Goal: Check status

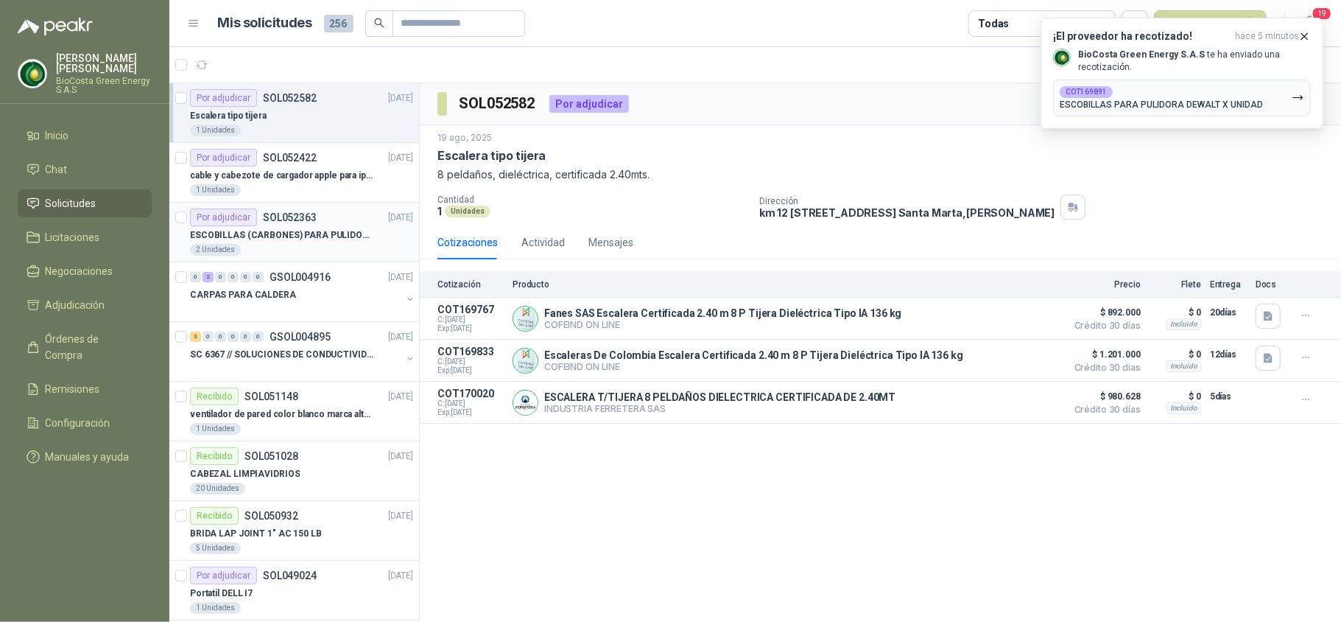
click at [287, 231] on p "ESCOBILLAS (CARBONES) PARA PULIDORA DEWALT" at bounding box center [281, 235] width 183 height 14
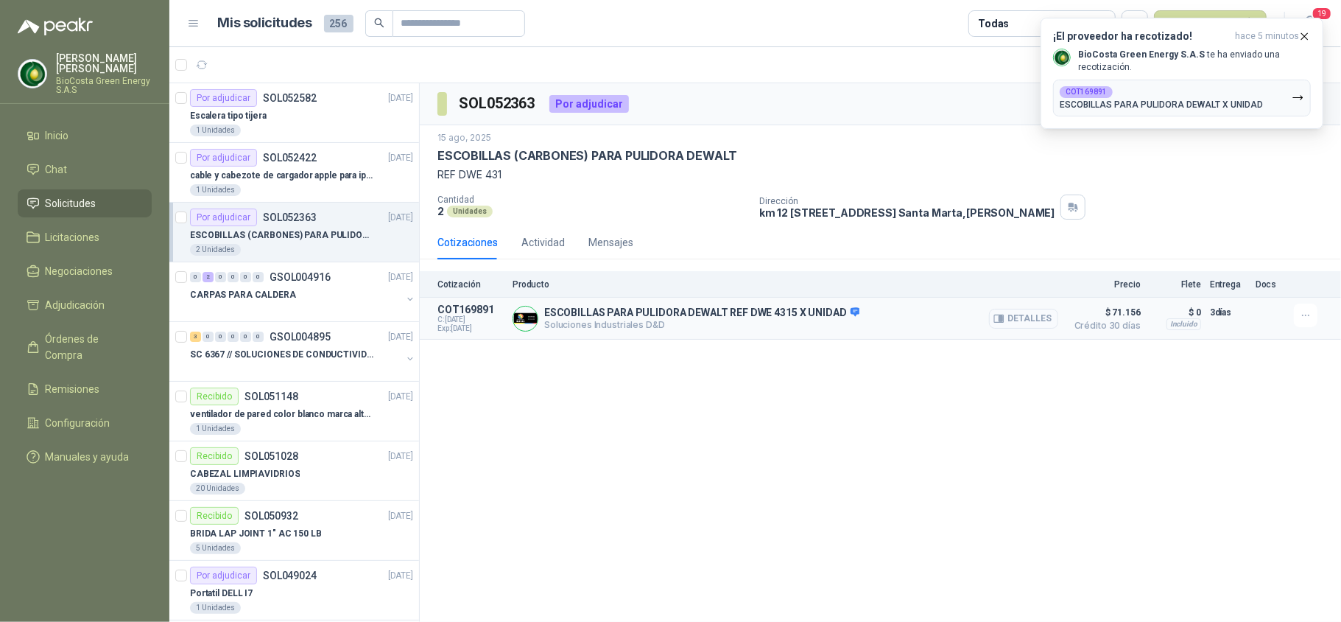
click at [1011, 319] on button "Detalles" at bounding box center [1023, 319] width 69 height 20
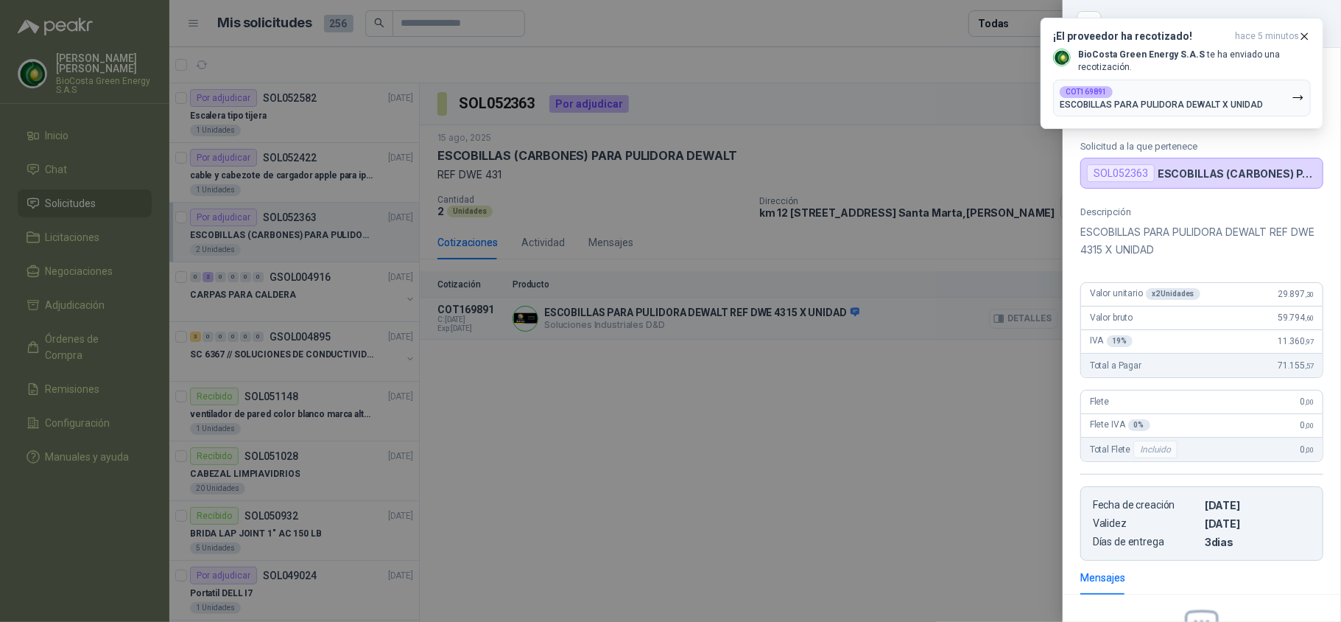
scroll to position [197, 0]
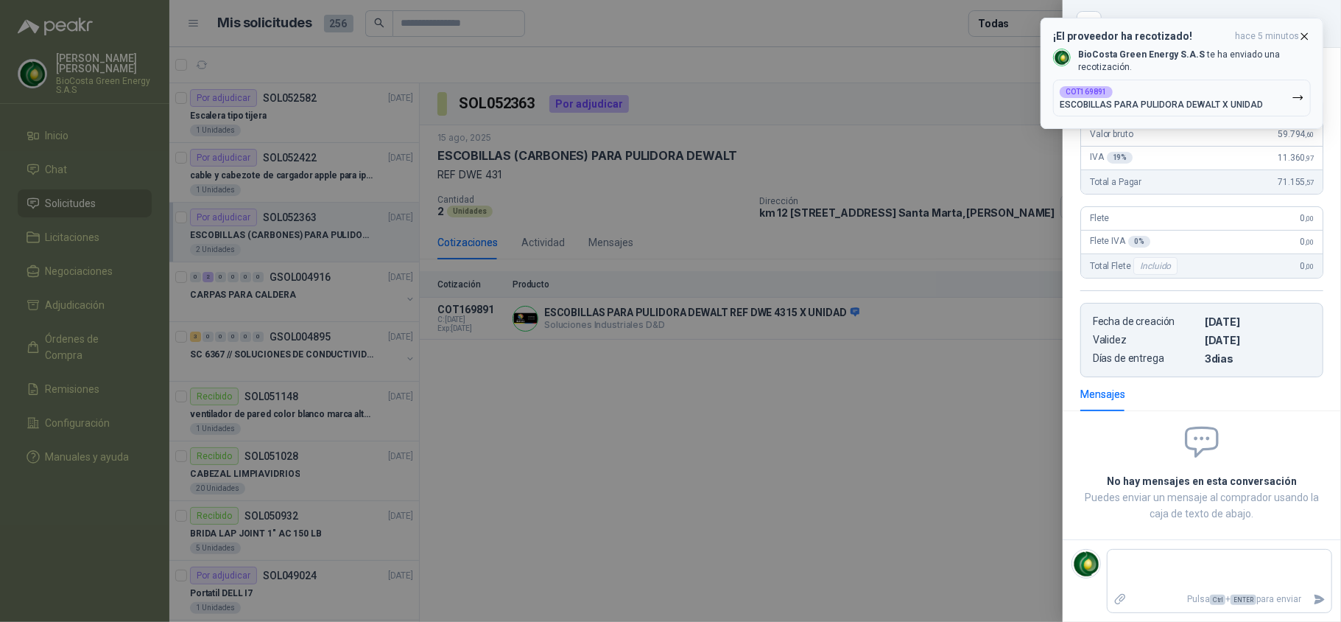
click at [1306, 38] on icon "button" at bounding box center [1305, 36] width 6 height 6
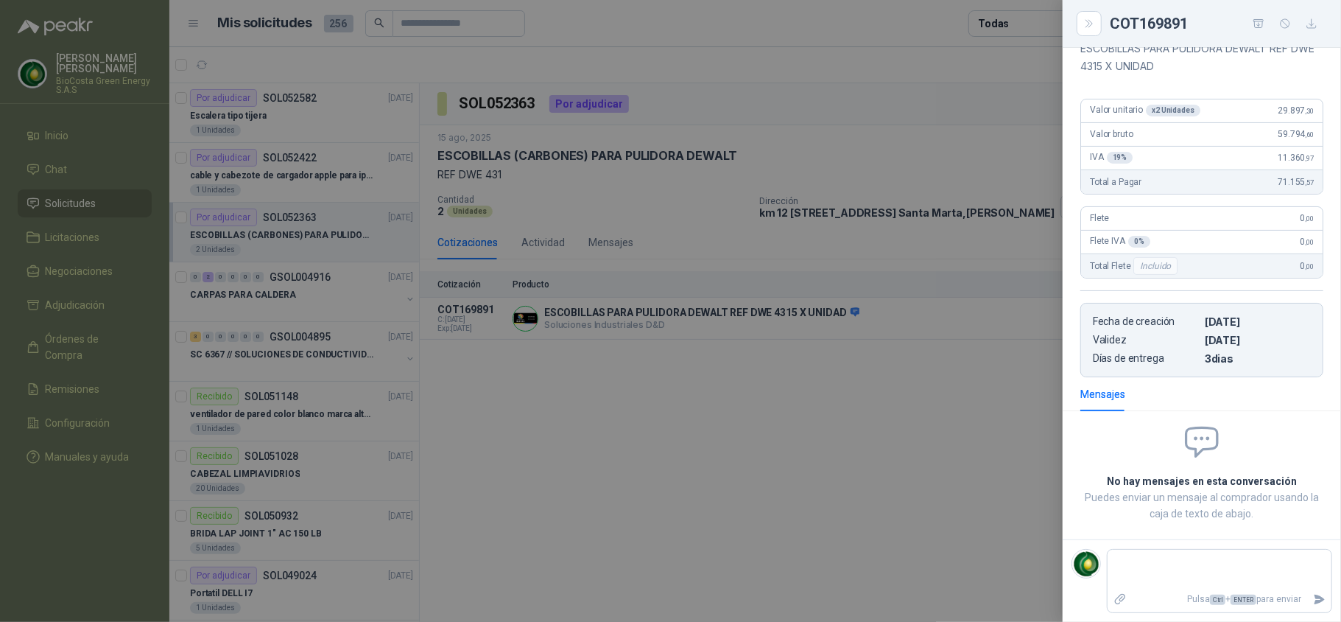
scroll to position [0, 0]
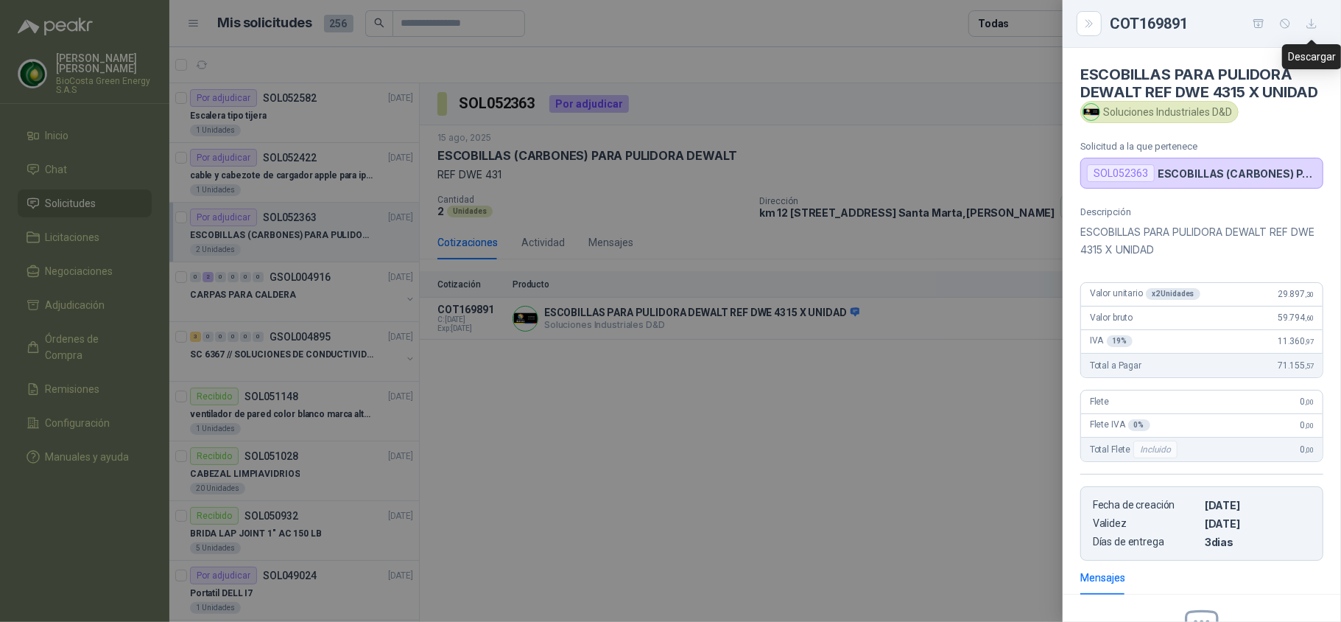
click at [1314, 18] on icon "button" at bounding box center [1312, 24] width 13 height 13
click at [917, 137] on div at bounding box center [670, 311] width 1341 height 622
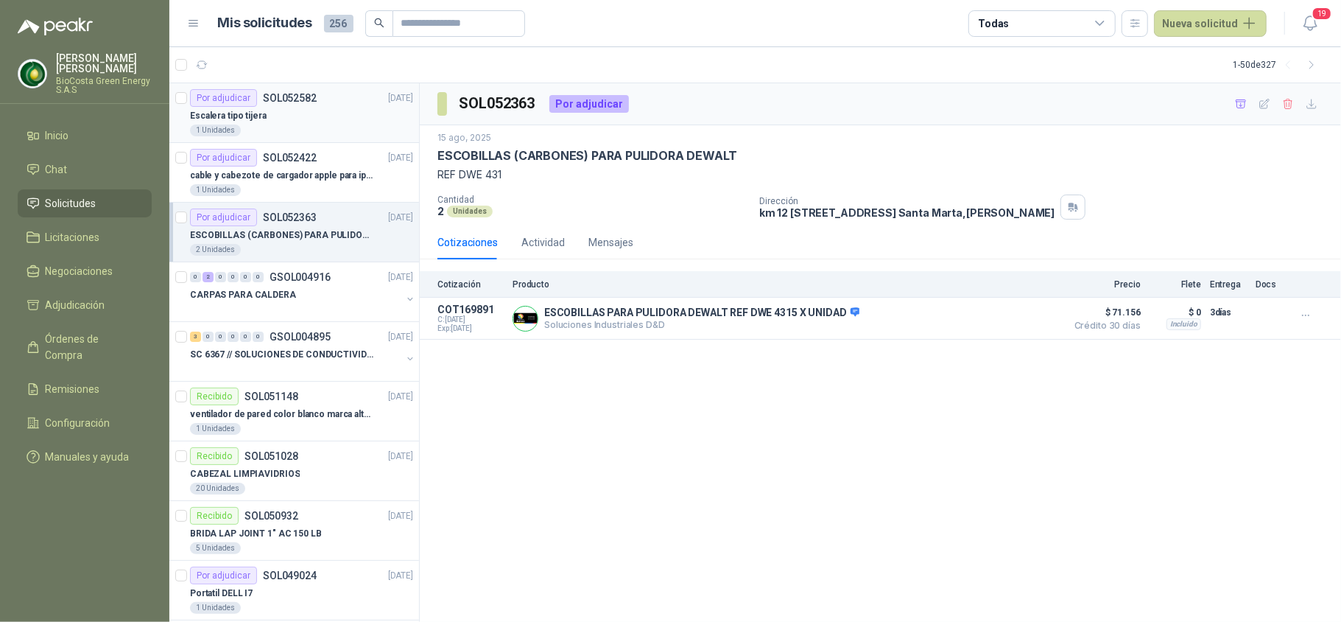
click at [233, 118] on p "Escalera tipo tijera" at bounding box center [228, 116] width 77 height 14
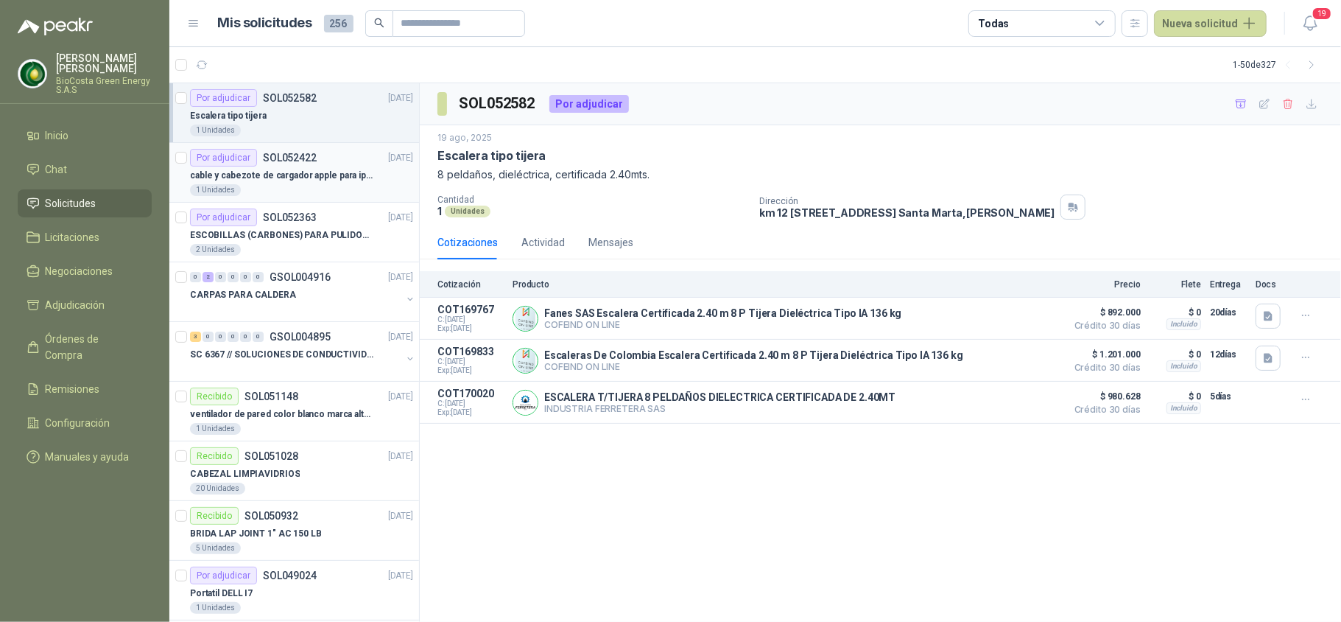
click at [276, 192] on div "1 Unidades" at bounding box center [301, 190] width 223 height 12
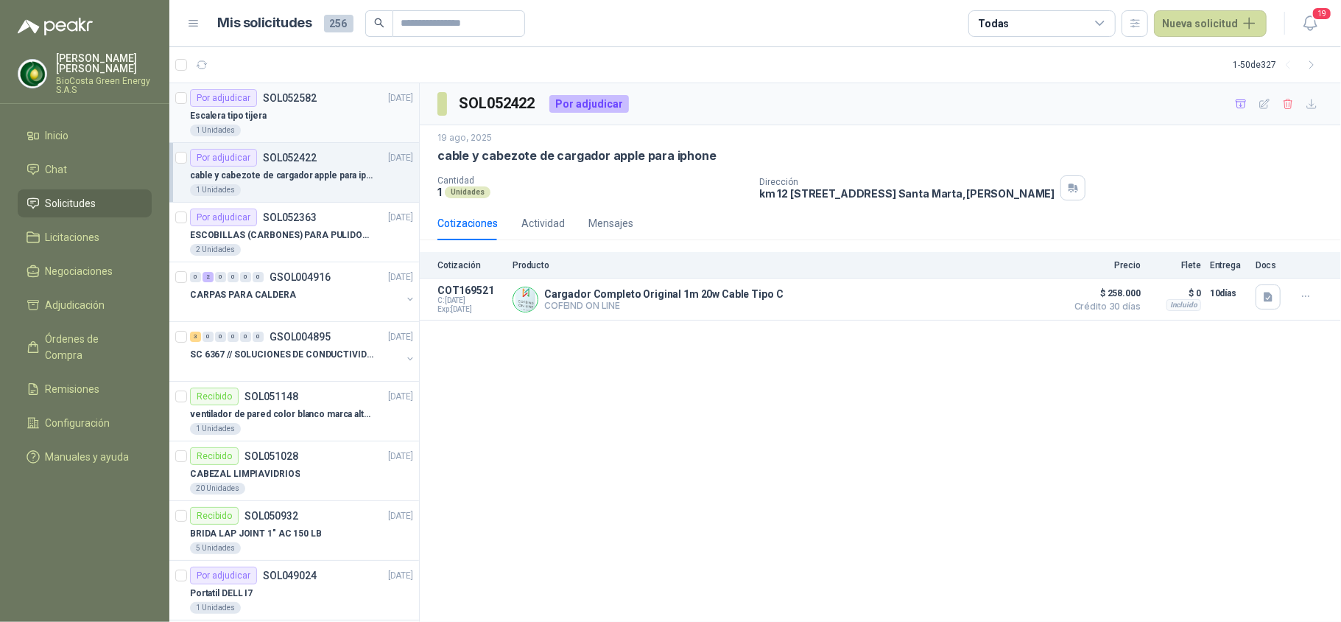
click at [268, 113] on div "Escalera tipo tijera" at bounding box center [301, 116] width 223 height 18
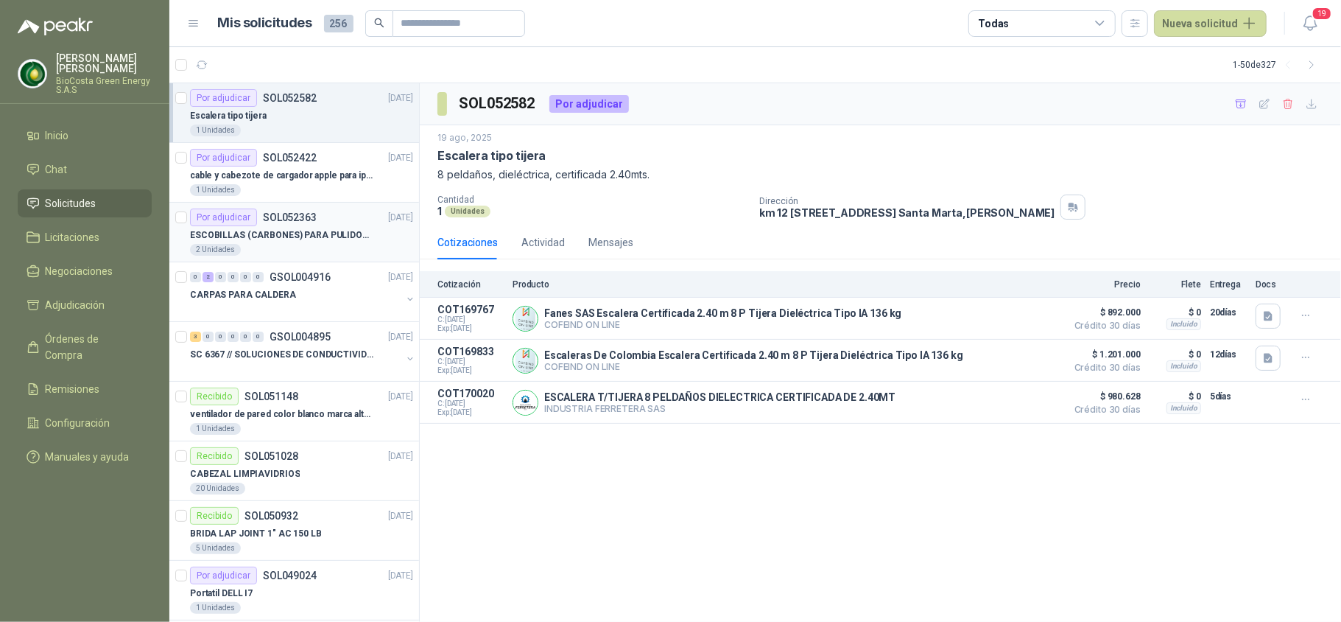
click at [318, 236] on p "ESCOBILLAS (CARBONES) PARA PULIDORA DEWALT" at bounding box center [281, 235] width 183 height 14
